Goal: Transaction & Acquisition: Purchase product/service

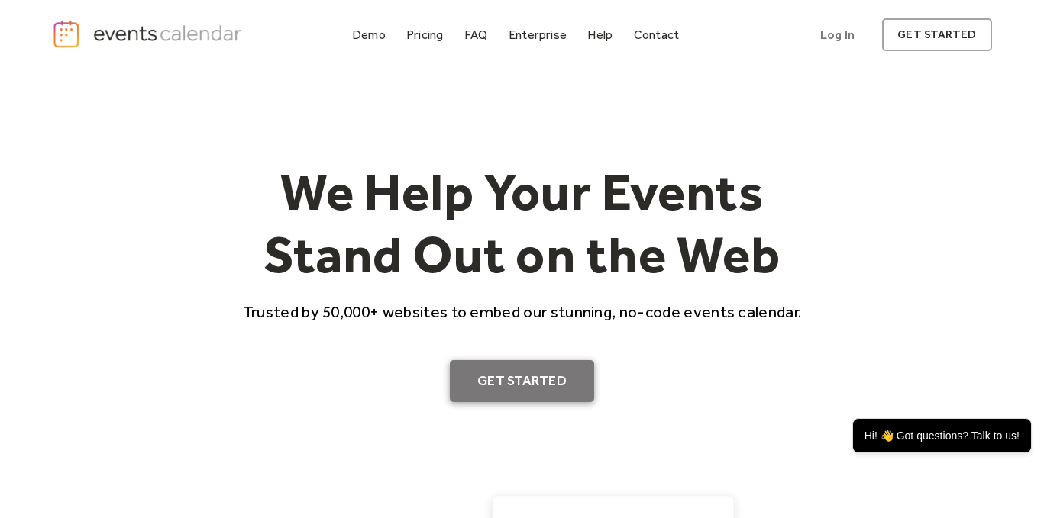
click at [543, 403] on link "Get Started" at bounding box center [522, 381] width 144 height 43
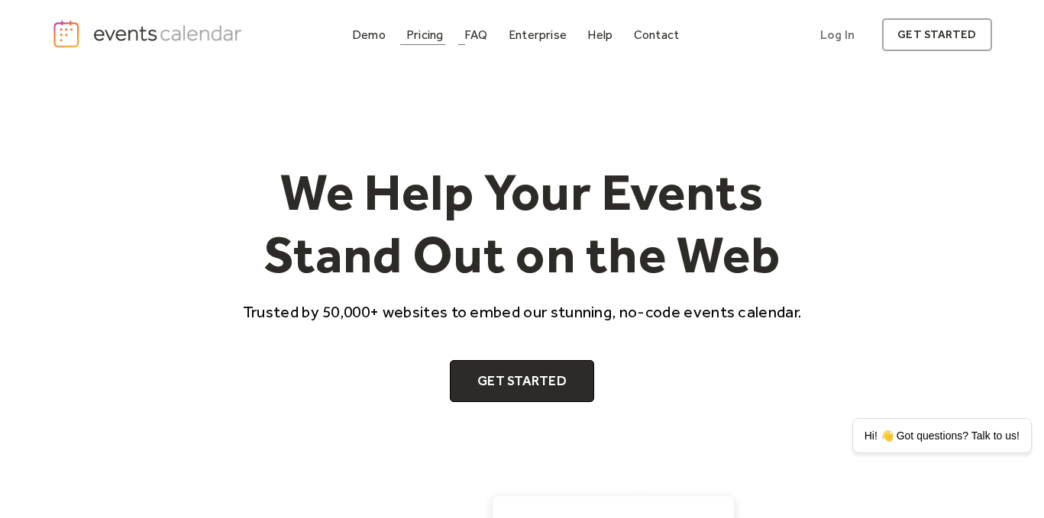
click at [406, 39] on div "Pricing" at bounding box center [424, 35] width 37 height 8
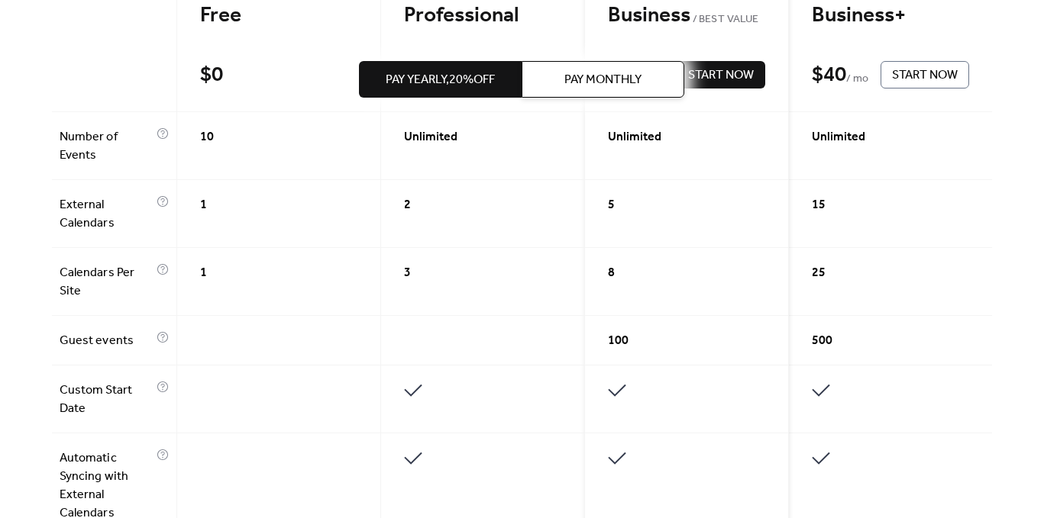
scroll to position [369, 0]
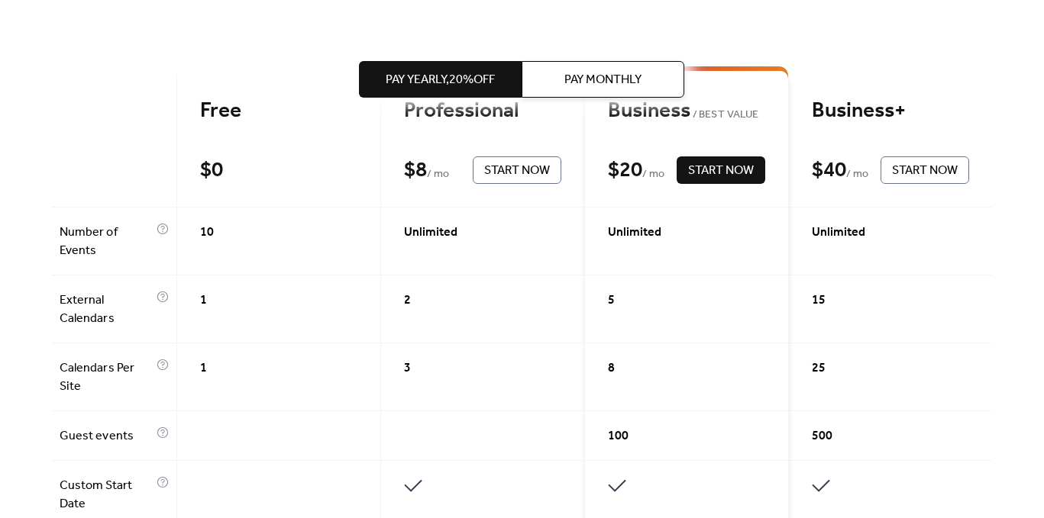
click at [603, 66] on button "Pay Monthly" at bounding box center [603, 79] width 163 height 37
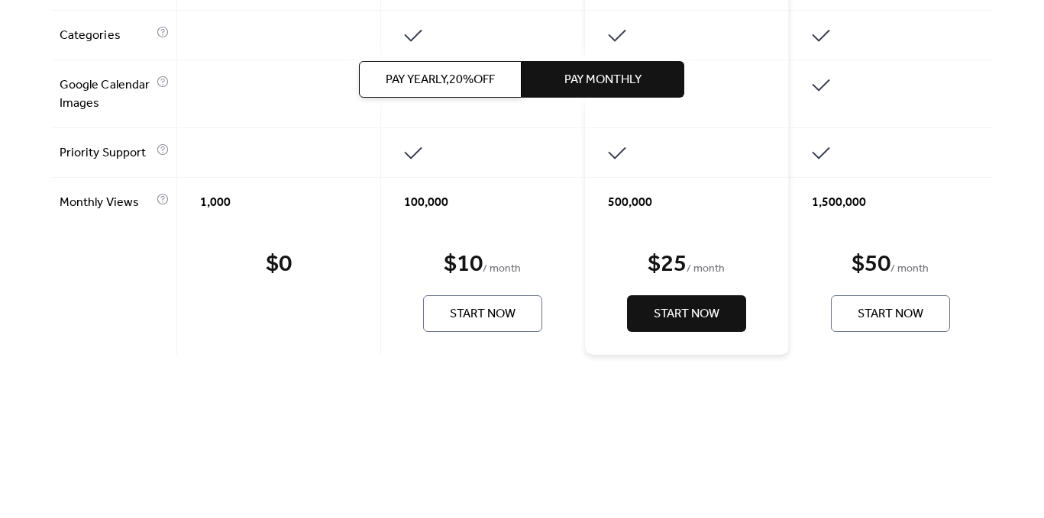
scroll to position [1487, 0]
click at [495, 305] on span "Start Now" at bounding box center [483, 314] width 66 height 18
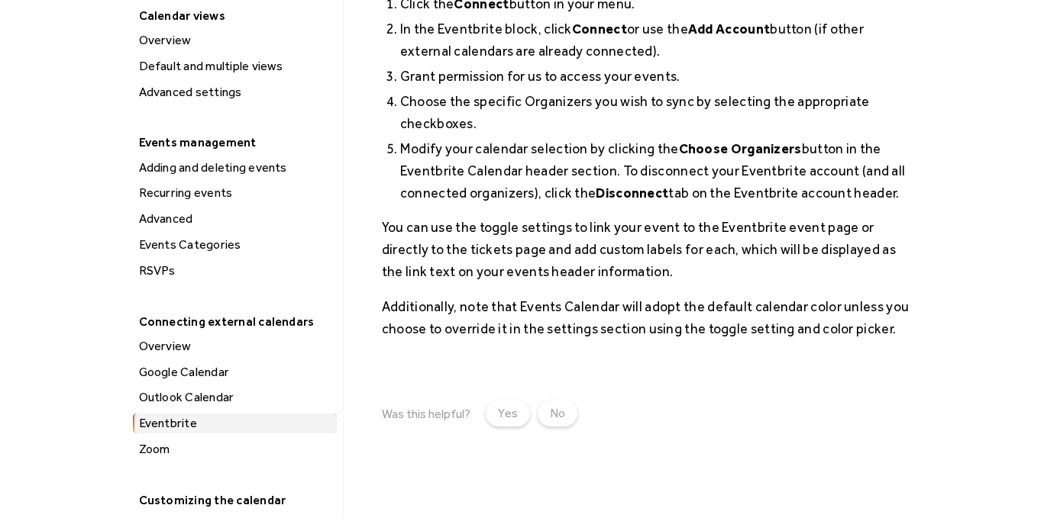
scroll to position [337, 0]
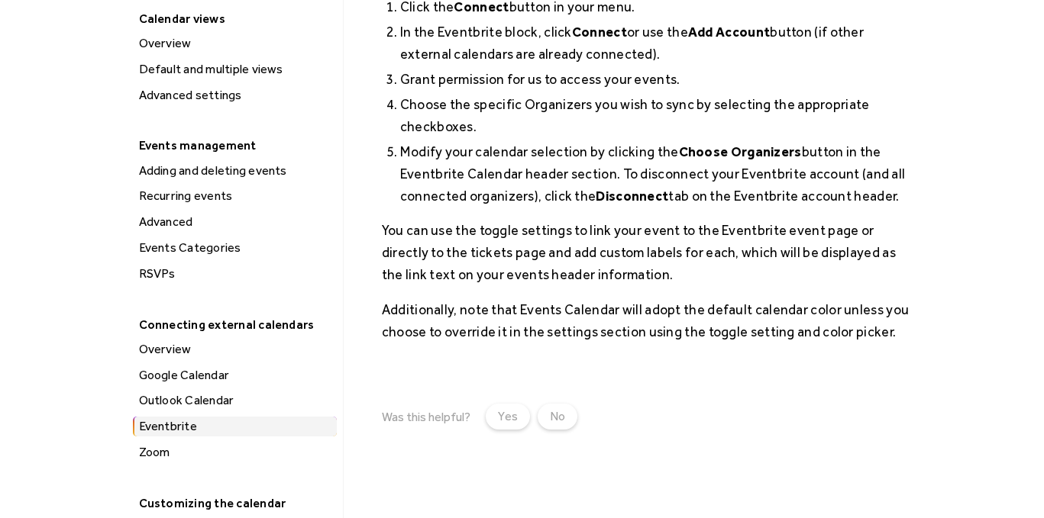
click at [134, 232] on div "Advanced" at bounding box center [235, 222] width 202 height 20
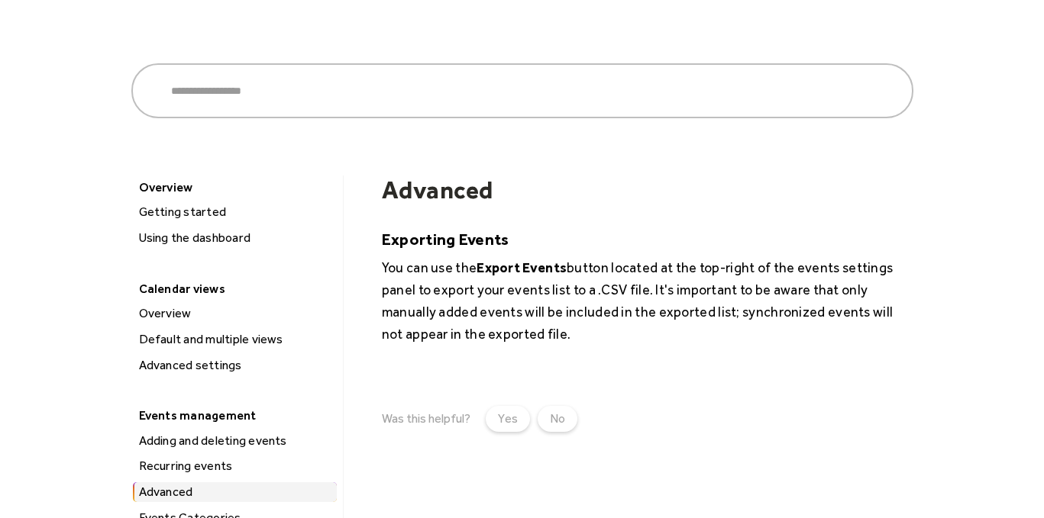
scroll to position [70, 0]
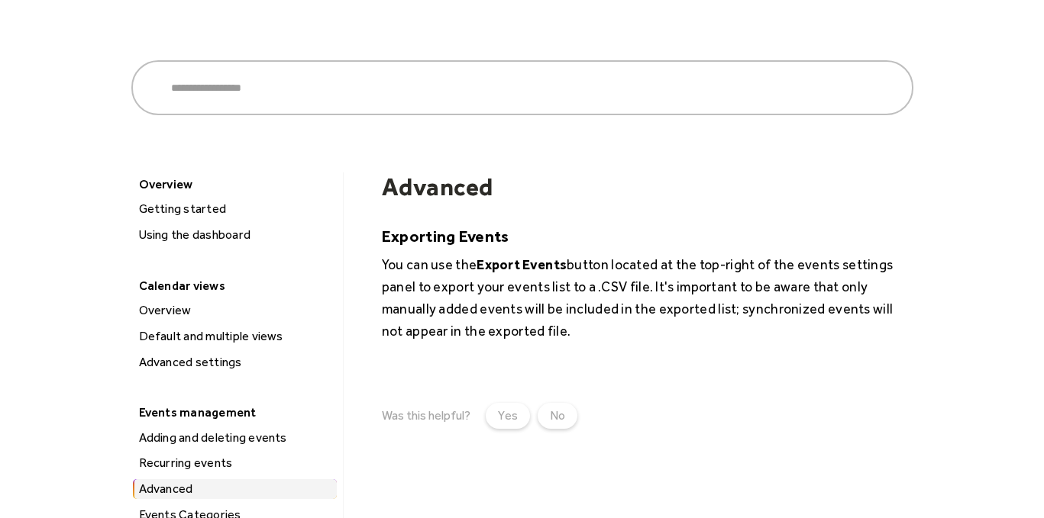
click at [134, 321] on div "Overview" at bounding box center [235, 311] width 202 height 20
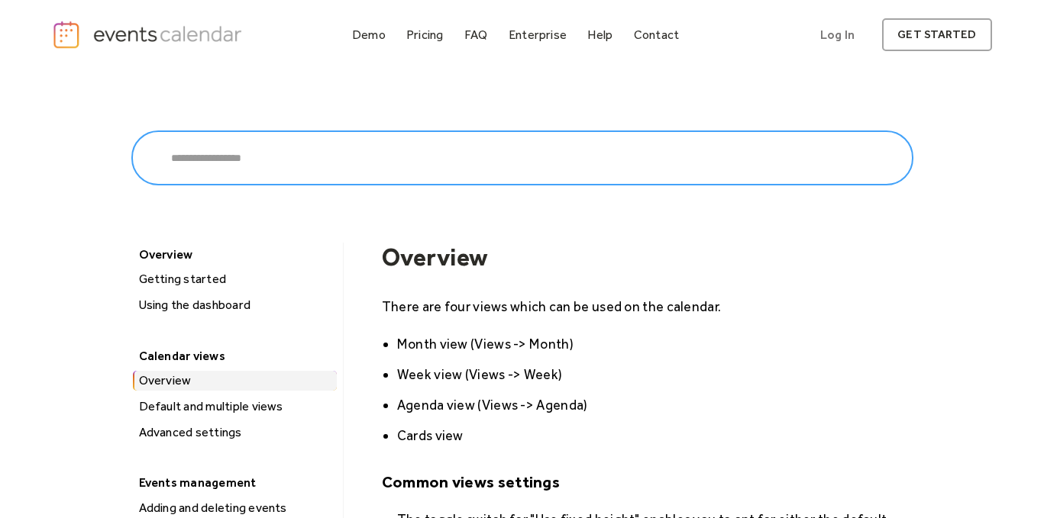
click at [189, 180] on input "search" at bounding box center [522, 158] width 782 height 55
type input "****"
click input "******" at bounding box center [0, 0] width 0 height 0
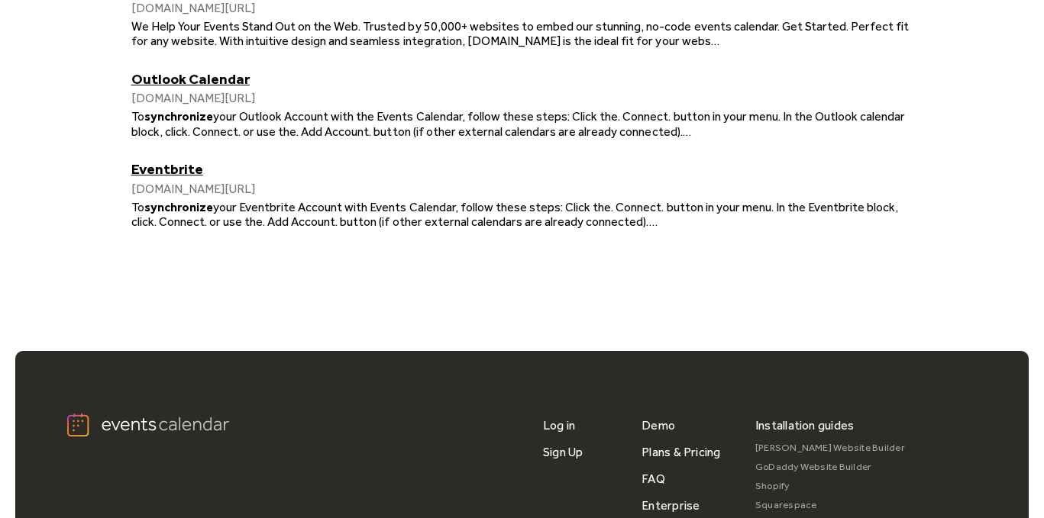
scroll to position [670, 0]
